Goal: Task Accomplishment & Management: Manage account settings

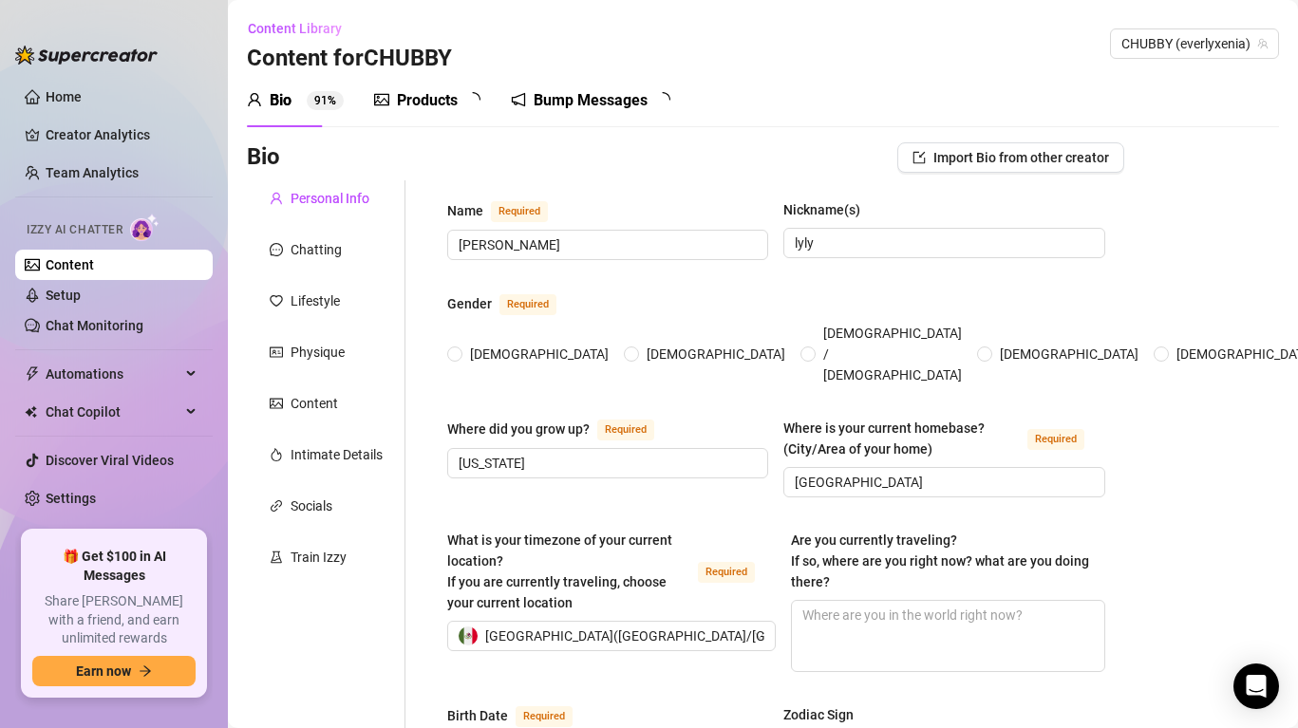
radio input "true"
type input "[DATE]"
click at [81, 302] on link "Setup" at bounding box center [63, 295] width 35 height 15
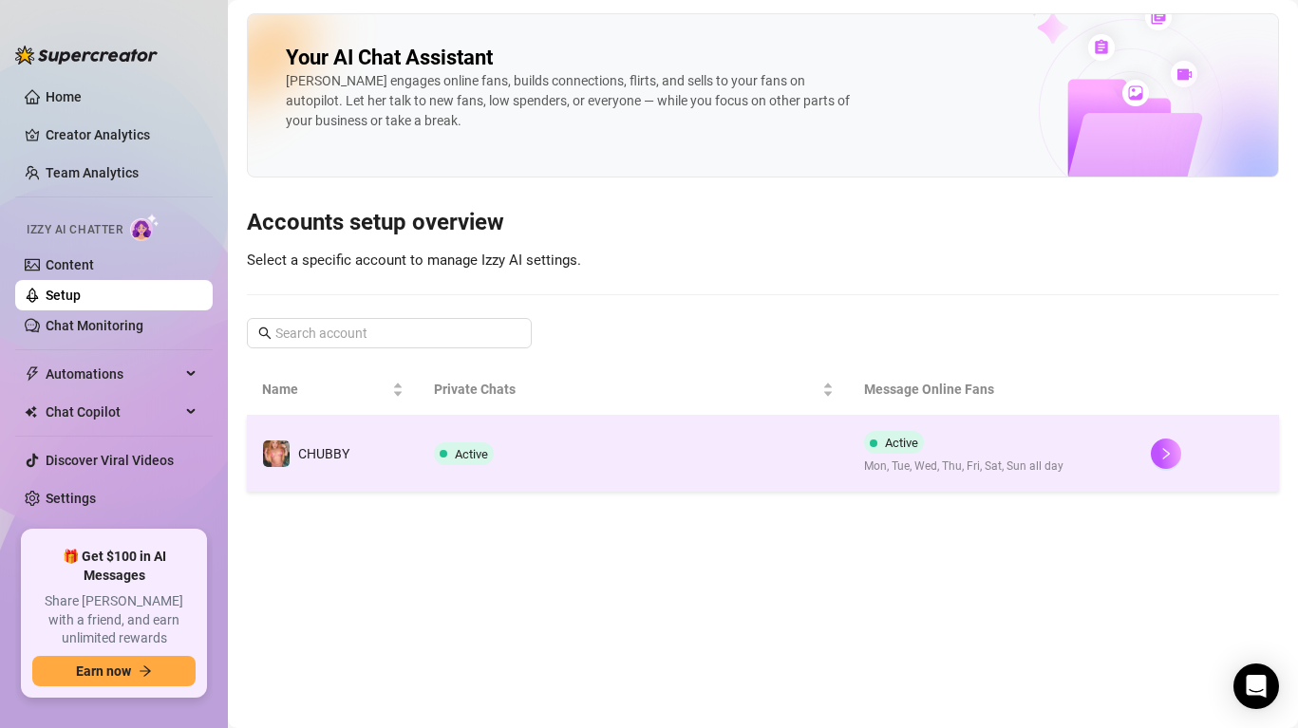
click at [717, 436] on td "Active" at bounding box center [634, 454] width 430 height 76
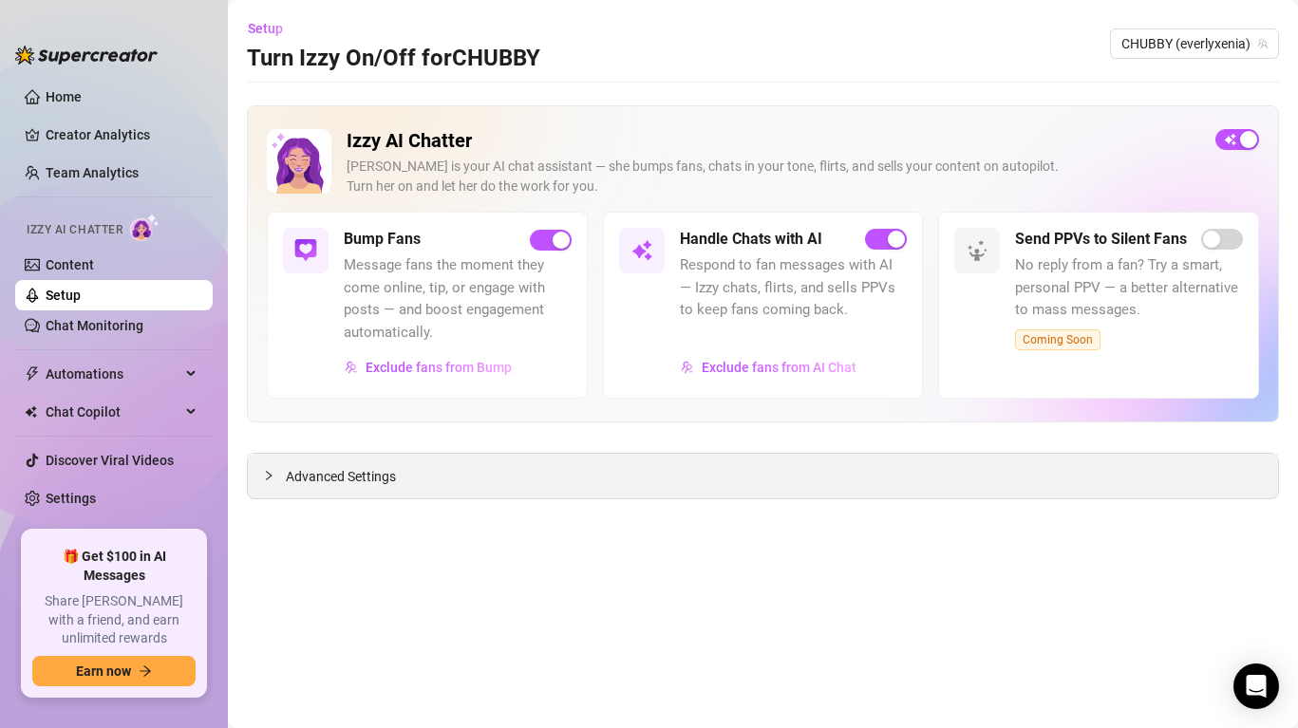
click at [522, 483] on div "Advanced Settings" at bounding box center [763, 476] width 1030 height 45
click at [338, 477] on span "Advanced Settings" at bounding box center [341, 476] width 110 height 21
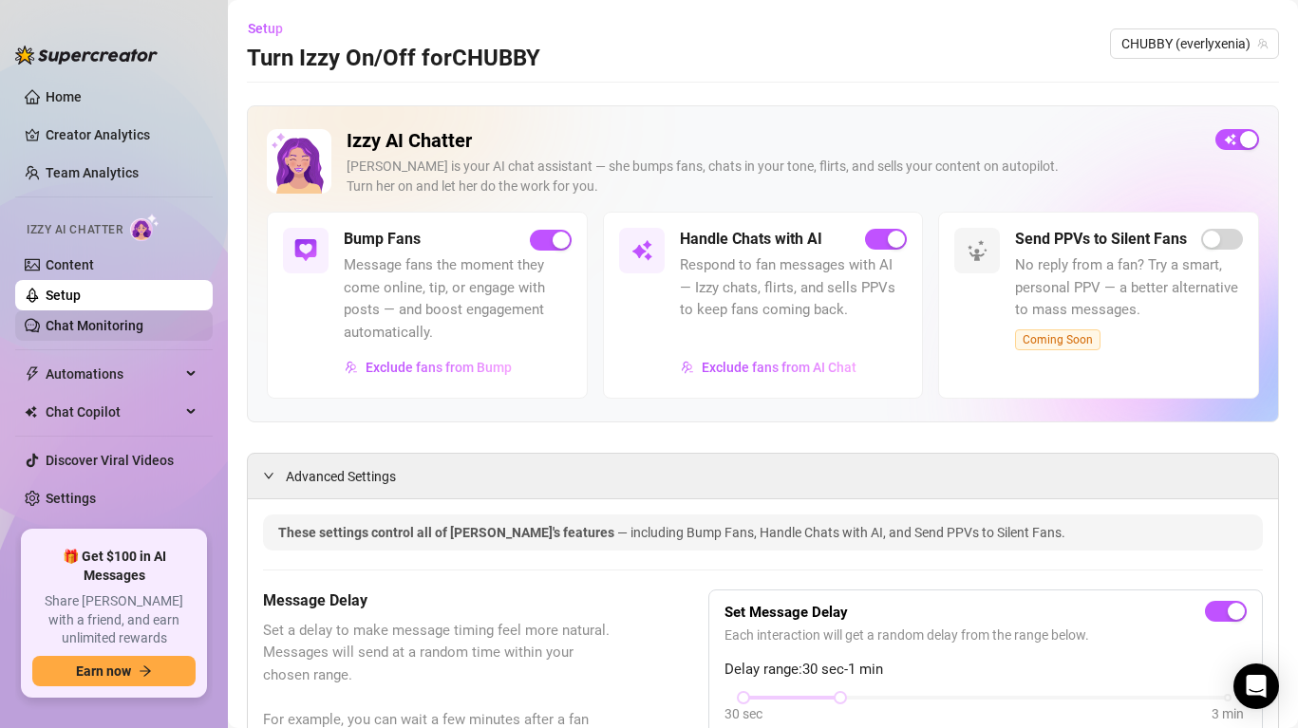
click at [101, 326] on link "Chat Monitoring" at bounding box center [95, 325] width 98 height 15
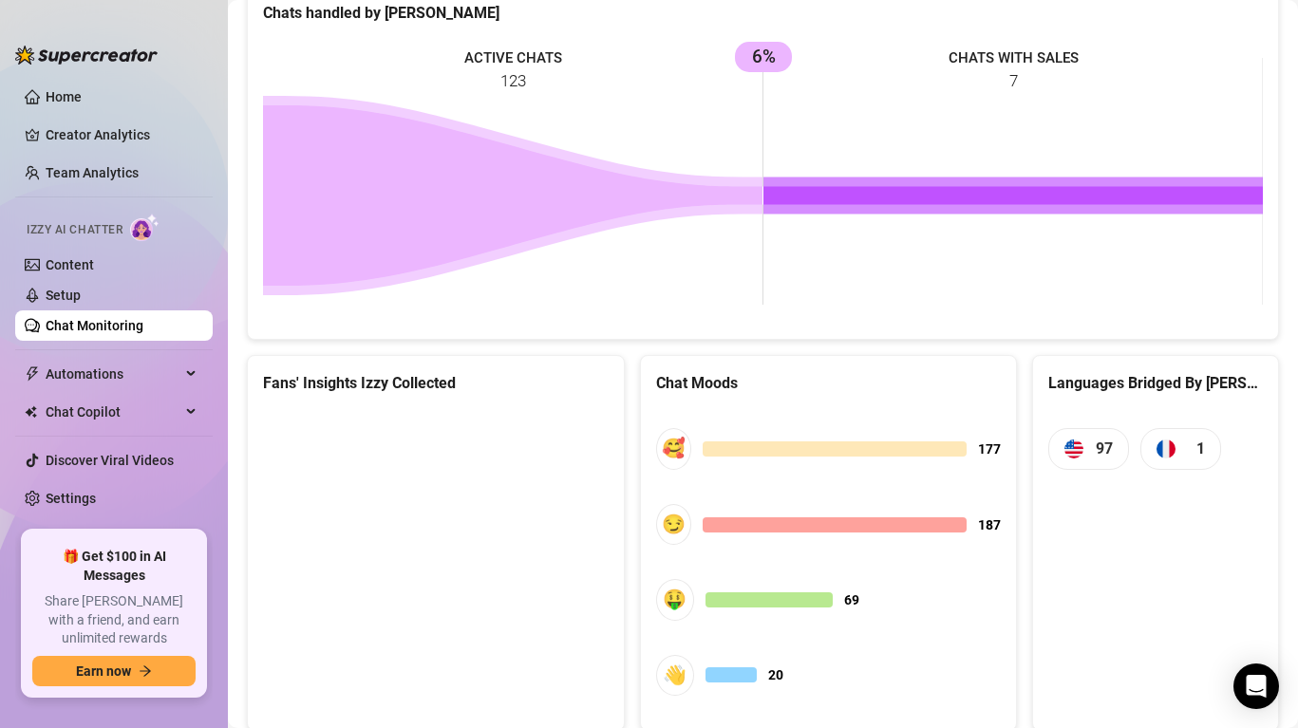
scroll to position [899, 0]
